Goal: Register for event/course

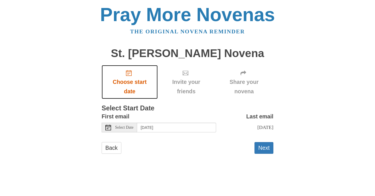
click at [132, 81] on span "Choose start date" at bounding box center [129, 86] width 45 height 19
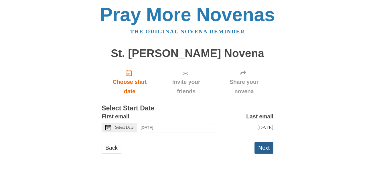
click at [268, 154] on button "Next" at bounding box center [263, 148] width 19 height 12
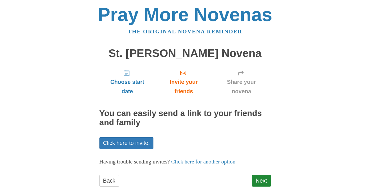
scroll to position [7, 0]
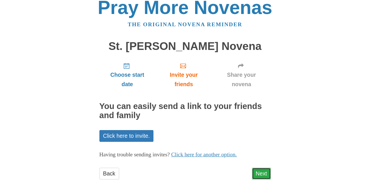
click at [259, 173] on link "Next" at bounding box center [261, 174] width 19 height 12
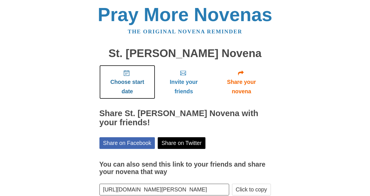
click at [126, 75] on use "Choose start date" at bounding box center [127, 73] width 6 height 6
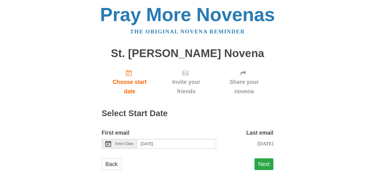
click at [261, 169] on button "Next" at bounding box center [263, 165] width 19 height 12
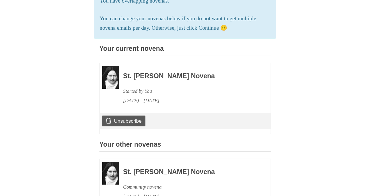
scroll to position [143, 0]
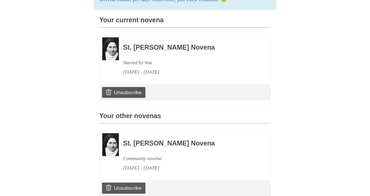
click at [145, 51] on h3 "St. [PERSON_NAME] Novena" at bounding box center [189, 47] width 132 height 7
click at [143, 67] on div "Started by You" at bounding box center [189, 62] width 132 height 9
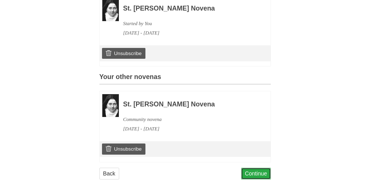
click at [265, 171] on link "Continue" at bounding box center [256, 174] width 30 height 12
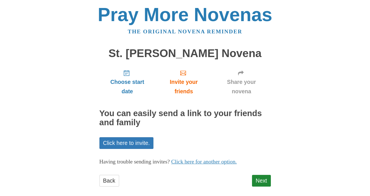
scroll to position [7, 0]
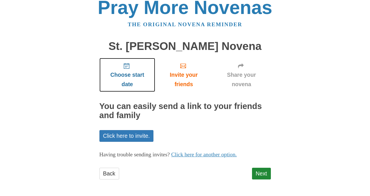
click at [120, 73] on span "Choose start date" at bounding box center [127, 79] width 45 height 19
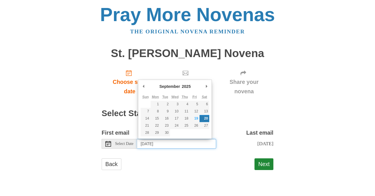
click at [193, 141] on input "Saturday, September 20th" at bounding box center [176, 144] width 79 height 10
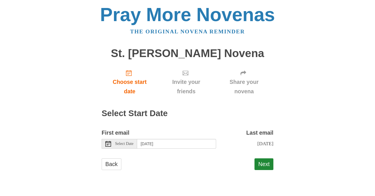
click at [259, 176] on div "Next" at bounding box center [263, 167] width 19 height 17
click at [261, 169] on button "Next" at bounding box center [263, 165] width 19 height 12
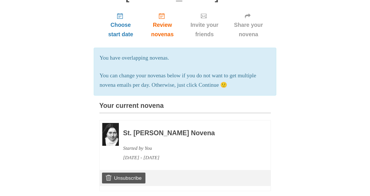
scroll to position [86, 0]
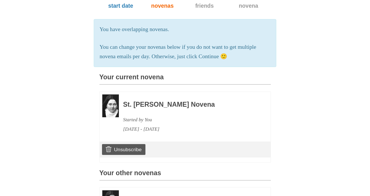
click at [112, 118] on img at bounding box center [110, 106] width 17 height 23
click at [144, 109] on h3 "St. [PERSON_NAME] Novena" at bounding box center [189, 104] width 132 height 7
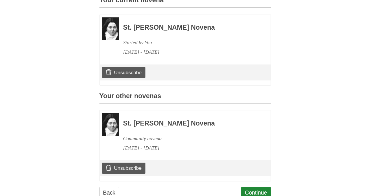
scroll to position [192, 0]
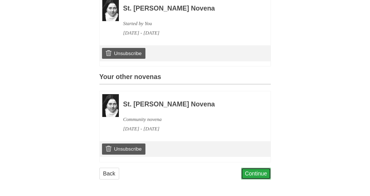
click at [262, 172] on link "Continue" at bounding box center [256, 174] width 30 height 12
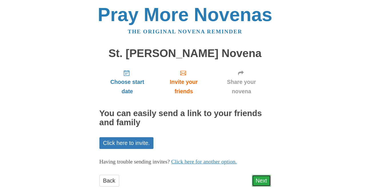
click at [263, 183] on link "Next" at bounding box center [261, 181] width 19 height 12
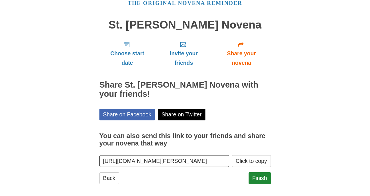
scroll to position [33, 0]
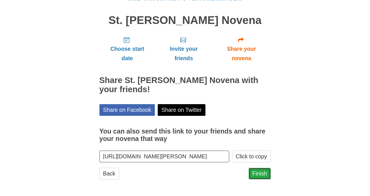
click at [262, 174] on link "Finish" at bounding box center [260, 174] width 22 height 12
